Goal: Check status

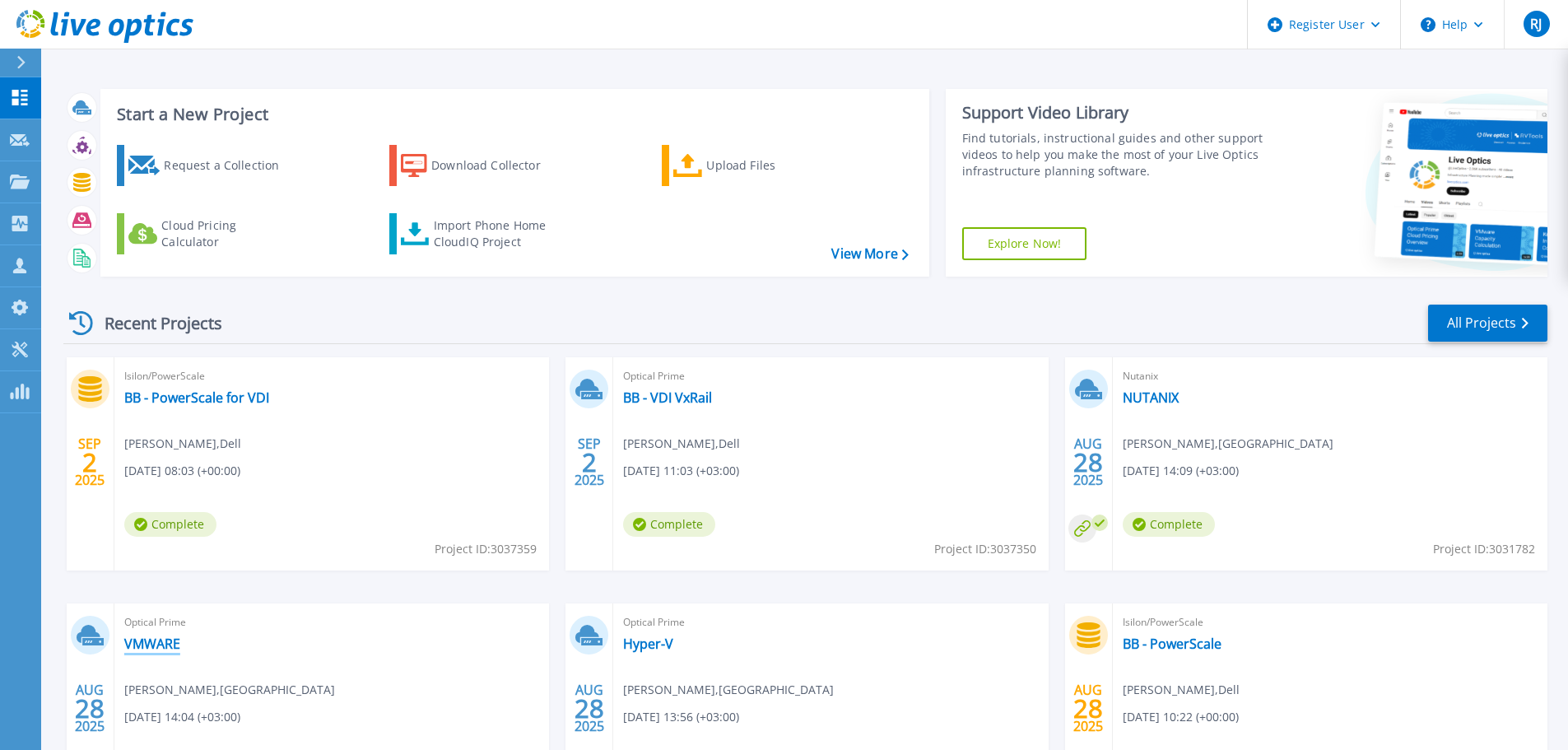
click at [162, 641] on link "VMWARE" at bounding box center [152, 644] width 56 height 17
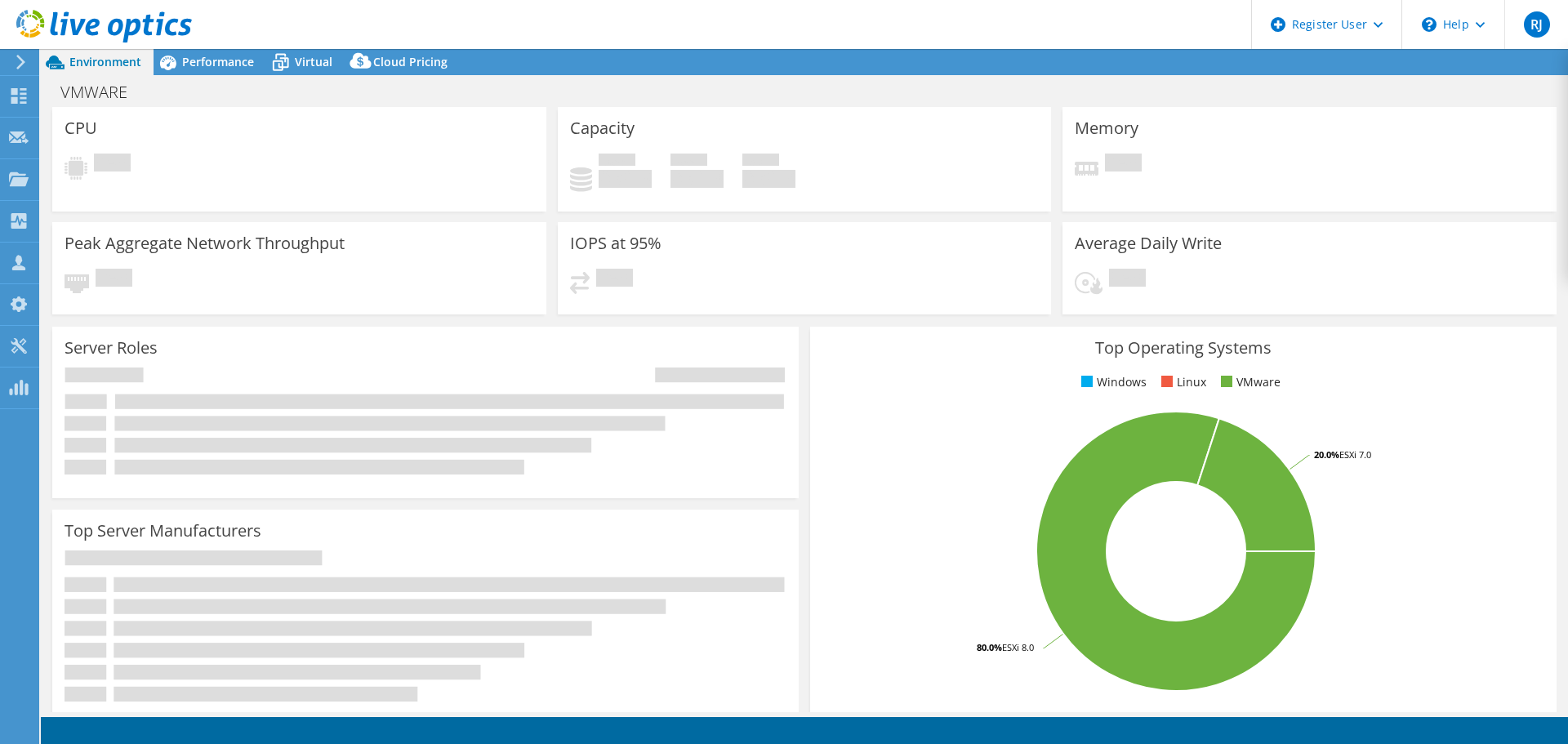
select select "USD"
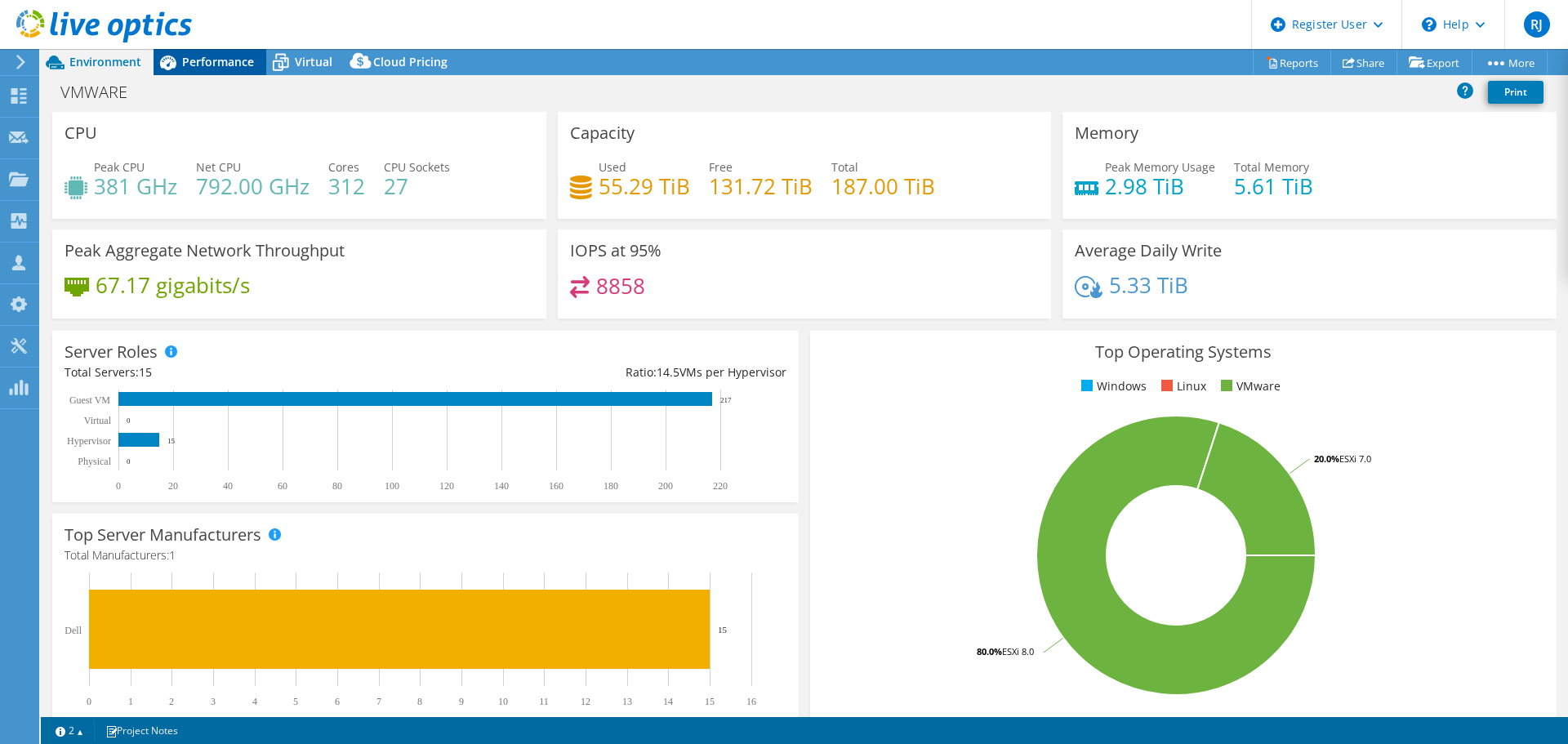
click at [212, 58] on span "Performance" at bounding box center [217, 61] width 72 height 16
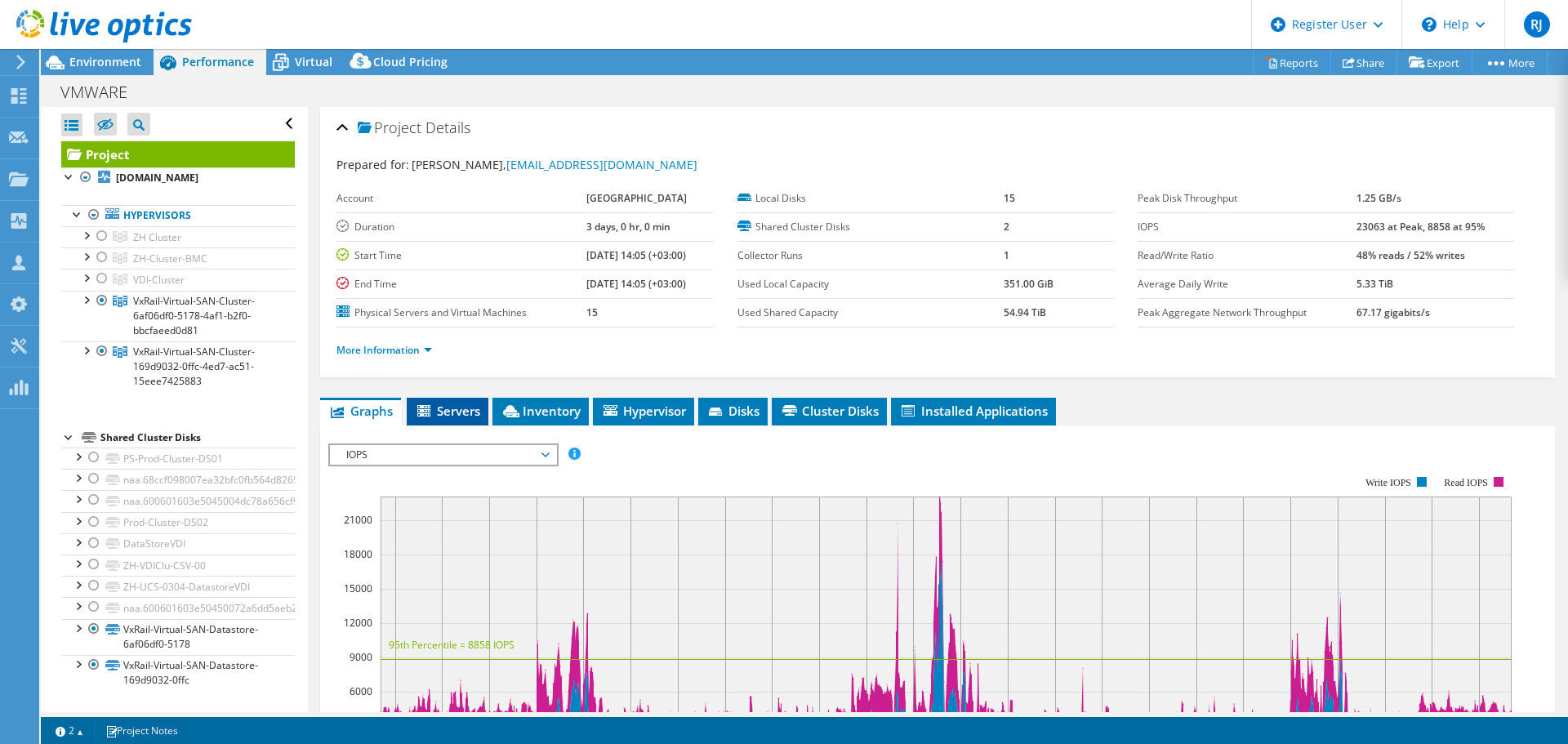
click at [453, 407] on span "Servers" at bounding box center [447, 411] width 66 height 16
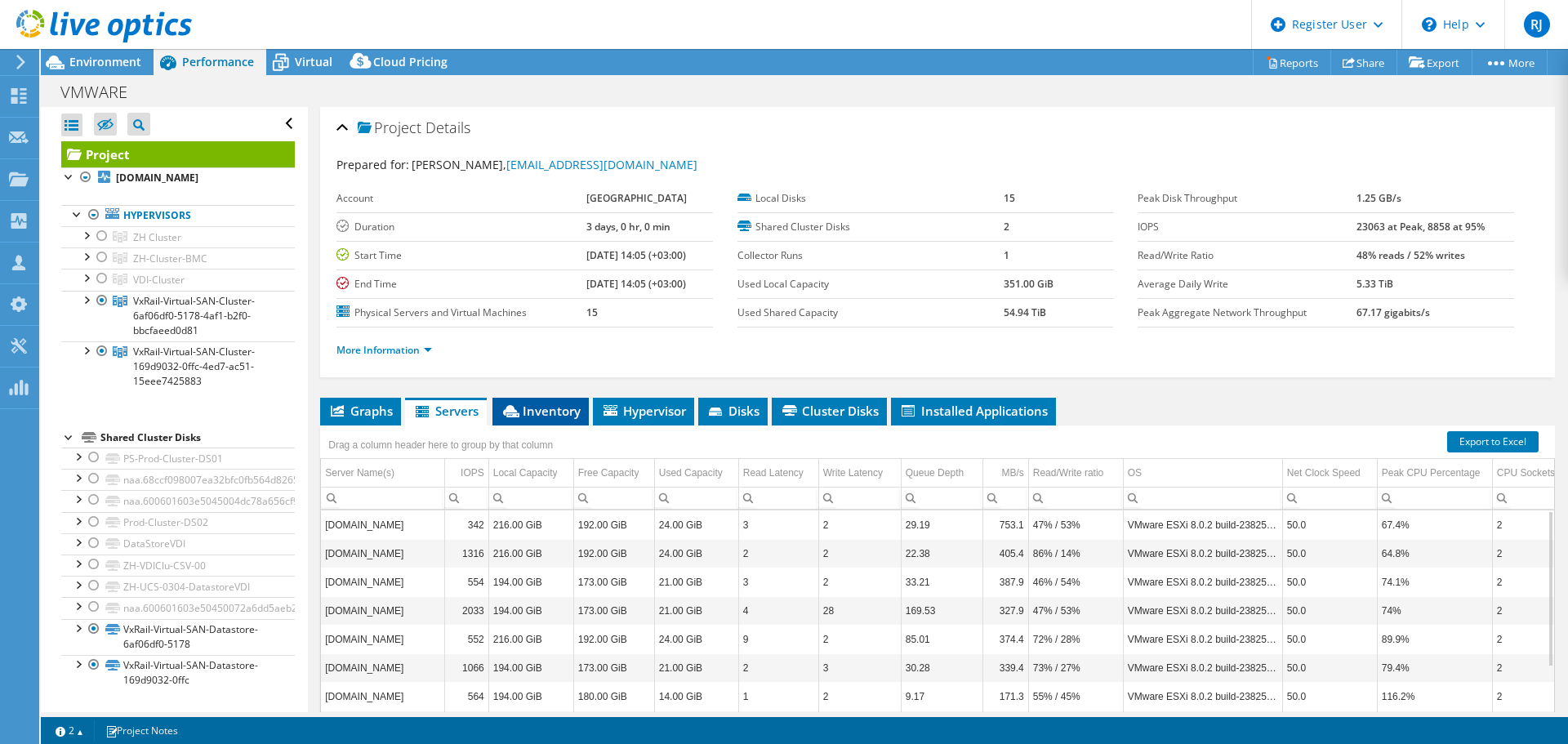
click at [543, 399] on li "Inventory" at bounding box center [540, 412] width 97 height 27
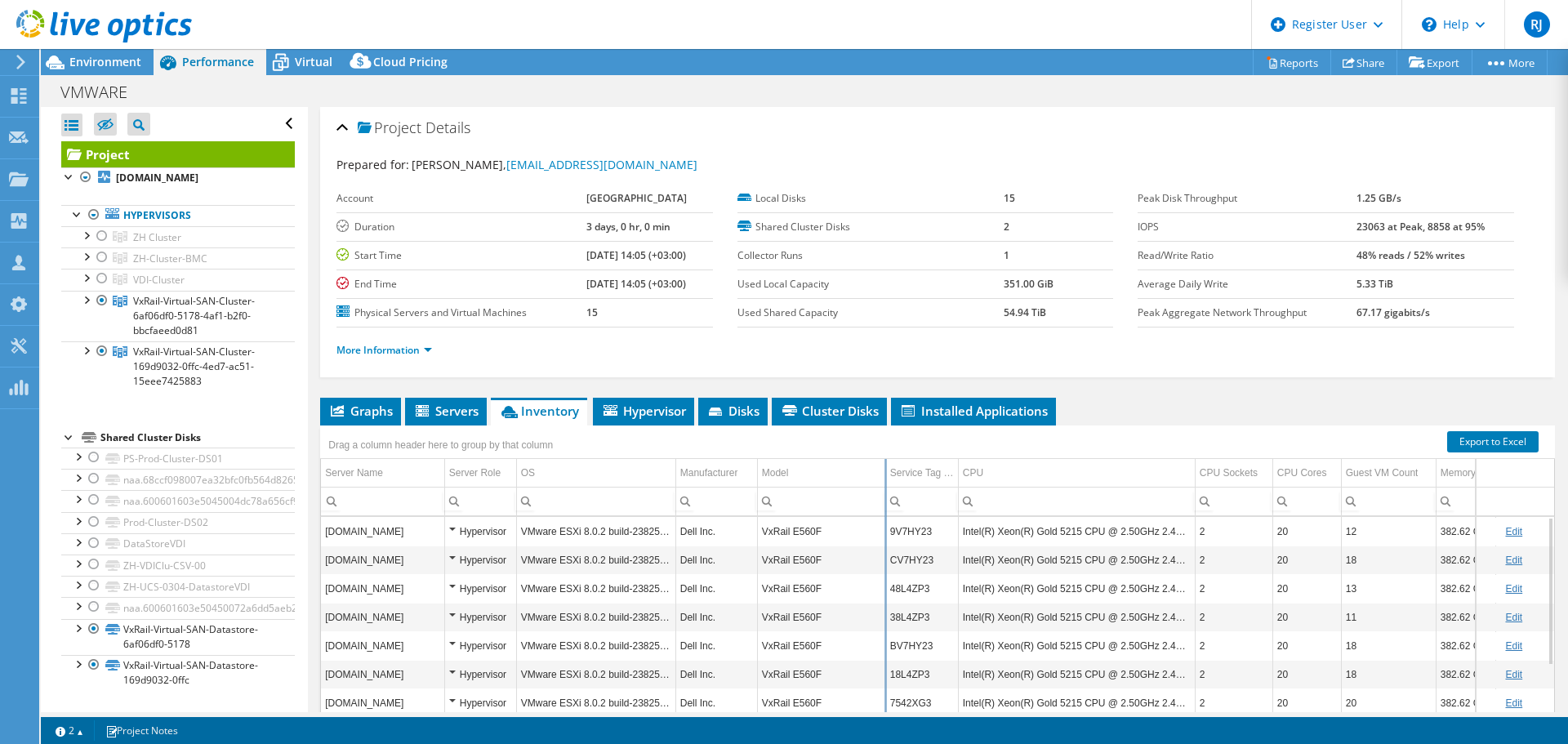
drag, startPoint x: 821, startPoint y: 474, endPoint x: 884, endPoint y: 468, distance: 63.3
click at [884, 468] on div "Drag a column header here to group by that column Server Name Server Role OS Ma…" at bounding box center [937, 599] width 1235 height 347
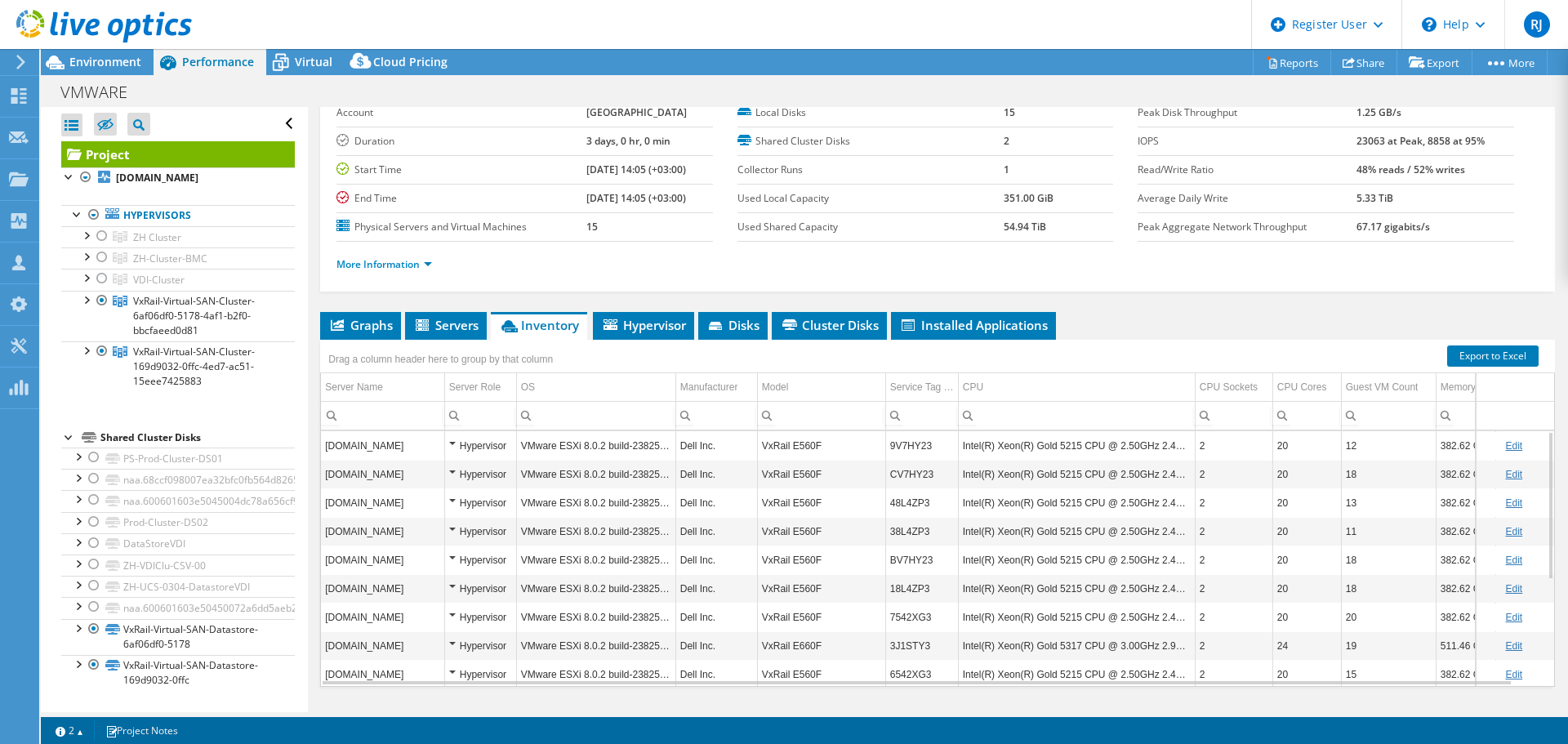
scroll to position [122, 0]
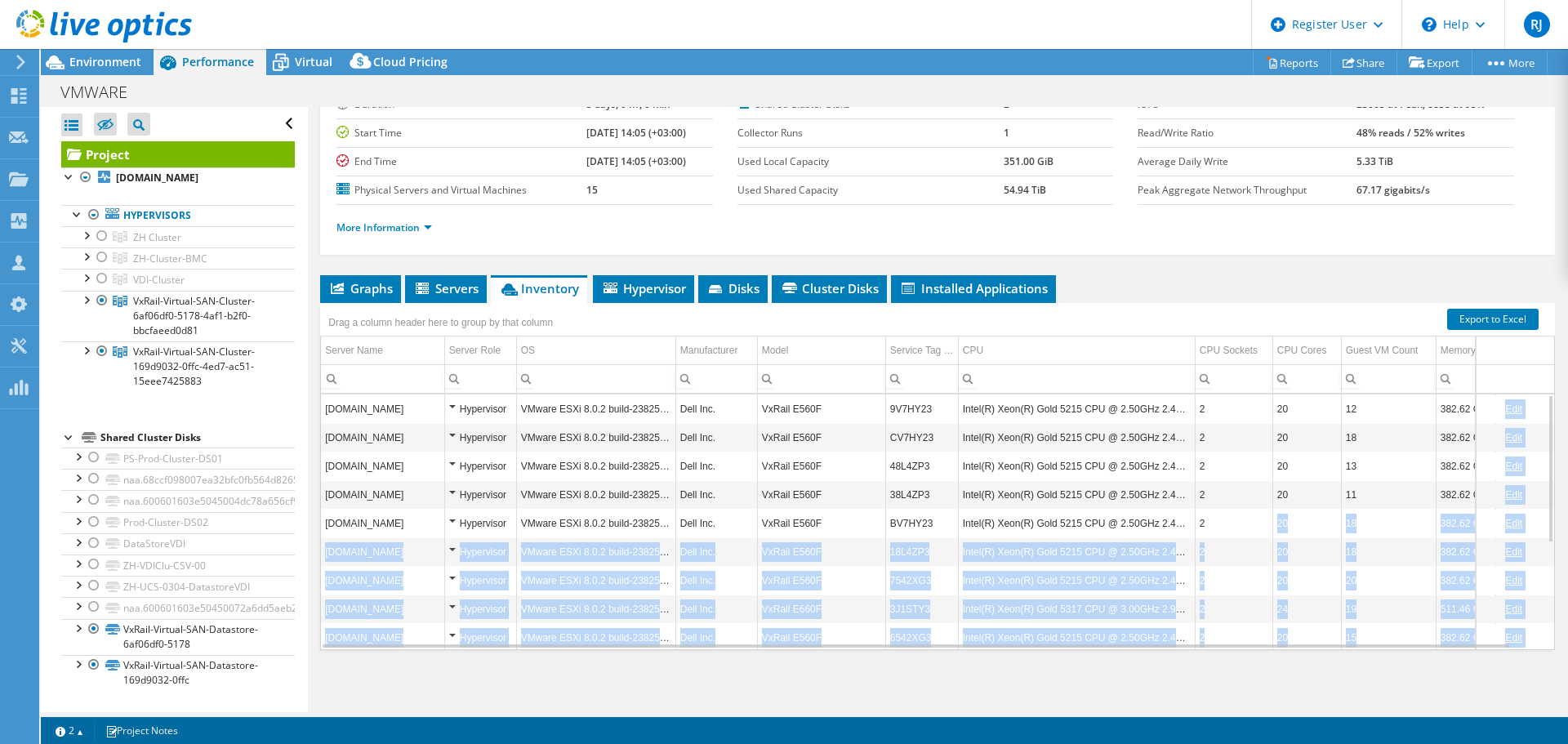
drag, startPoint x: 1250, startPoint y: 528, endPoint x: 1223, endPoint y: 740, distance: 213.7
click at [1223, 740] on div "This project has been archived. No changes can be made, and graphs and summary …" at bounding box center [804, 396] width 1527 height 695
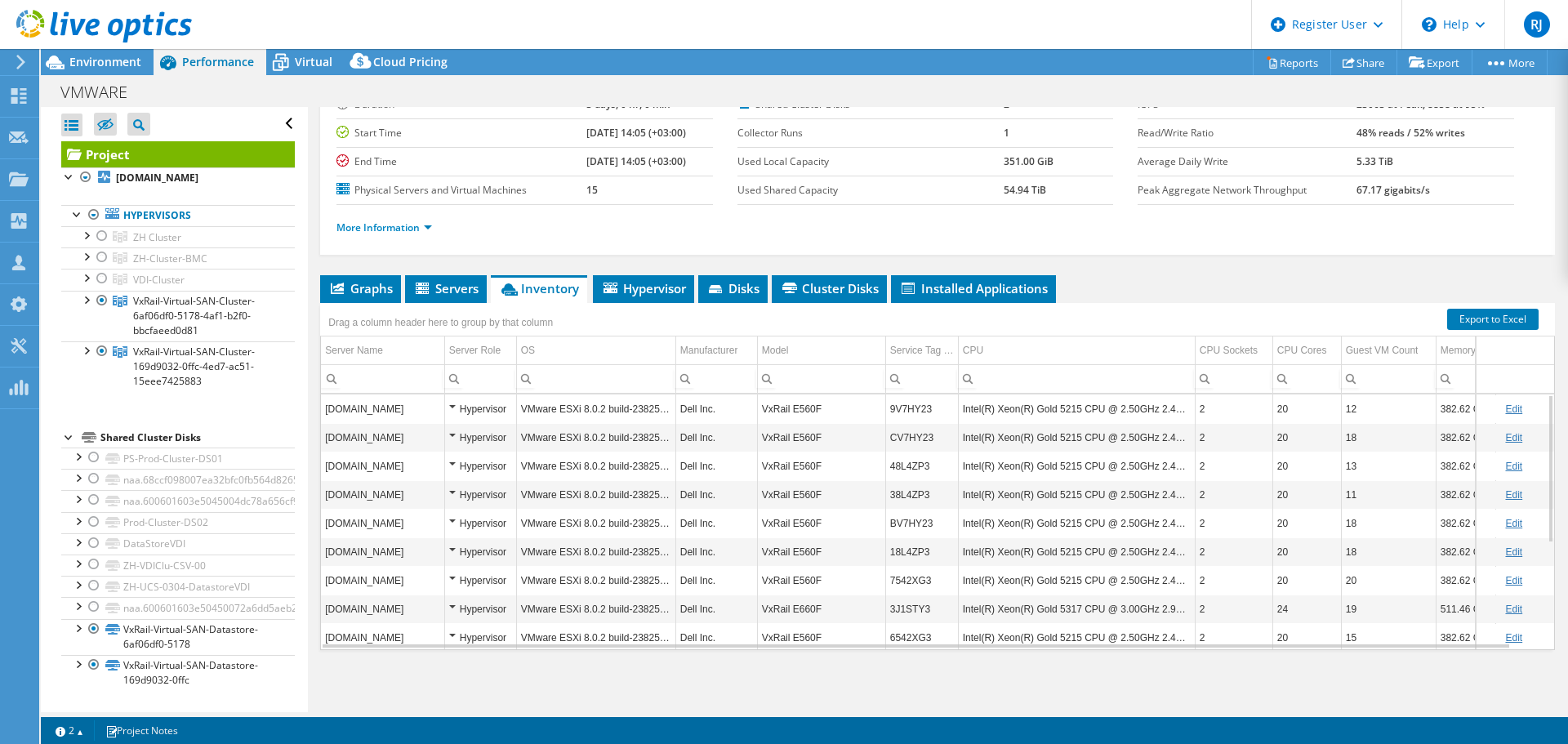
click at [949, 697] on div "Project Details Prepared for: [PERSON_NAME], [PERSON_NAME][EMAIL_ADDRESS][PERSO…" at bounding box center [936, 348] width 1259 height 728
